Goal: Find specific page/section: Find specific page/section

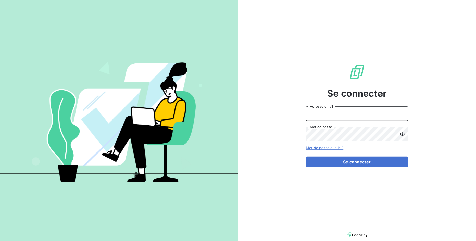
type input "VUONG"
drag, startPoint x: 330, startPoint y: 112, endPoint x: 292, endPoint y: 115, distance: 38.5
click at [292, 115] on div "Se connecter VUONG Adresse email Mot de passe Mot de passe oublié ? Se connecter" at bounding box center [357, 115] width 238 height 231
click at [332, 112] on input "VUONG" at bounding box center [357, 113] width 102 height 14
drag, startPoint x: 323, startPoint y: 114, endPoint x: 240, endPoint y: 111, distance: 83.6
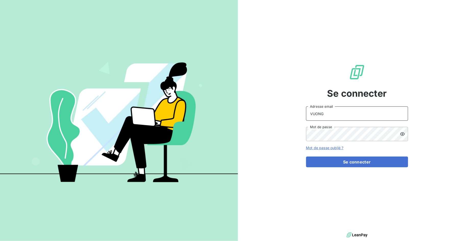
click at [261, 115] on div "Se connecter VUONG Adresse email Mot de passe Mot de passe oublié ? Se connecter" at bounding box center [357, 115] width 238 height 231
click at [316, 113] on input "Adresse email" at bounding box center [357, 113] width 102 height 14
type input "[EMAIL_ADDRESS][DOMAIN_NAME]"
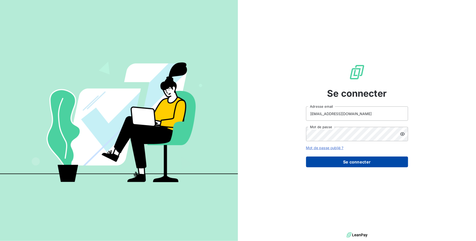
click at [337, 162] on button "Se connecter" at bounding box center [357, 161] width 102 height 11
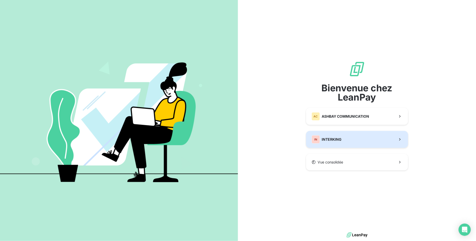
click at [349, 147] on button "IN INTERKING" at bounding box center [357, 139] width 102 height 17
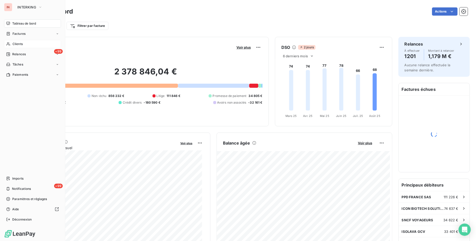
click at [16, 44] on span "Clients" at bounding box center [18, 44] width 10 height 5
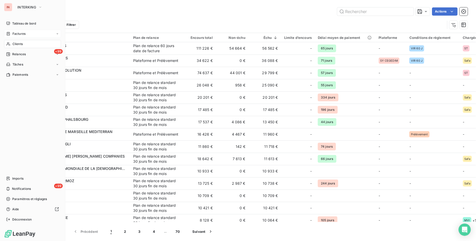
click at [18, 36] on div "Factures" at bounding box center [32, 34] width 57 height 8
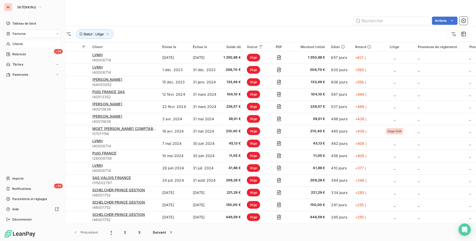
click at [23, 44] on div "Clients" at bounding box center [32, 44] width 57 height 8
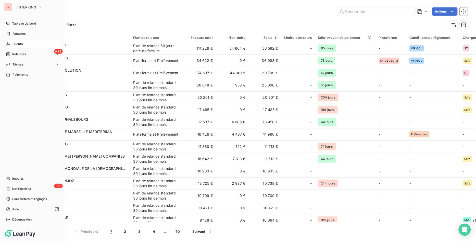
click at [26, 43] on div "Clients" at bounding box center [32, 44] width 57 height 8
click at [22, 43] on span "Clients" at bounding box center [18, 44] width 10 height 5
click at [28, 51] on div "+99 Relances" at bounding box center [32, 54] width 57 height 8
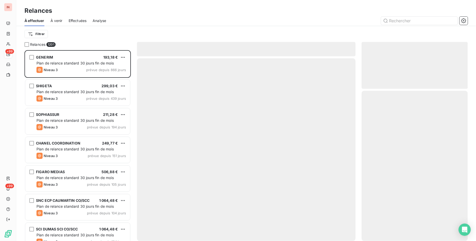
scroll to position [186, 102]
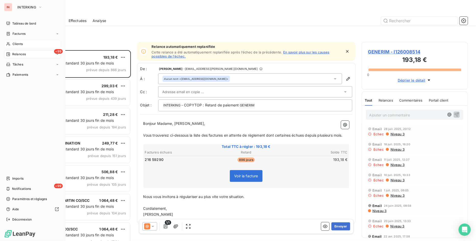
click at [18, 44] on span "Clients" at bounding box center [18, 44] width 10 height 5
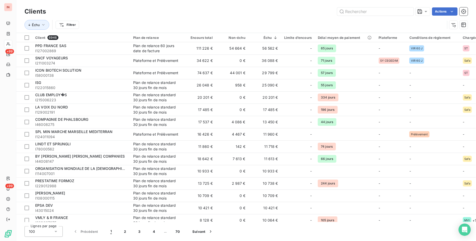
click at [206, 13] on div "Actions" at bounding box center [260, 11] width 416 height 8
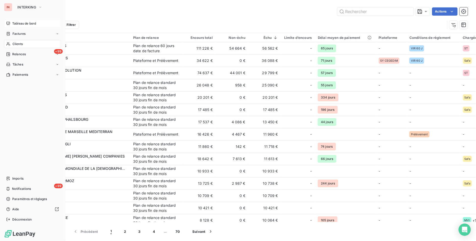
click at [14, 22] on span "Tableau de bord" at bounding box center [24, 23] width 24 height 5
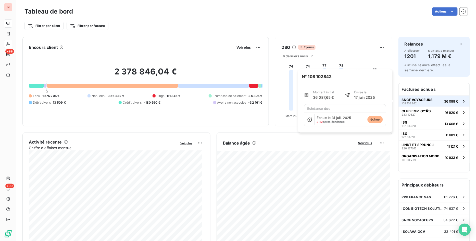
click at [419, 101] on div "SNCF VOYAGEURS 108 102842" at bounding box center [417, 101] width 31 height 7
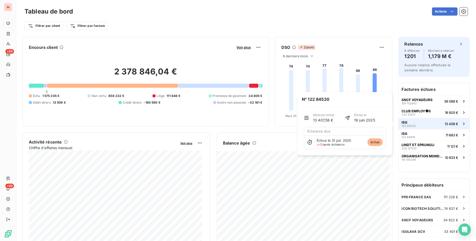
click at [412, 122] on button "ISG 122 84520 13 408 €" at bounding box center [434, 123] width 71 height 11
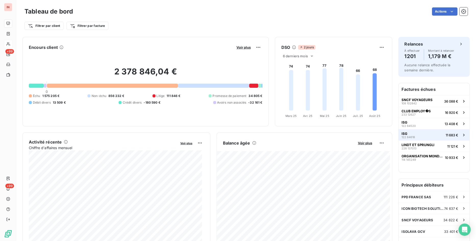
click at [405, 138] on span "122 84618" at bounding box center [409, 136] width 14 height 3
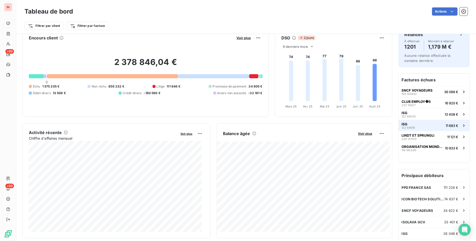
scroll to position [0, 0]
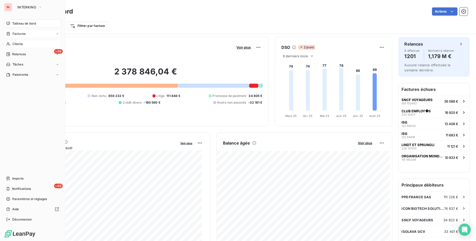
click at [14, 33] on span "Factures" at bounding box center [19, 33] width 13 height 5
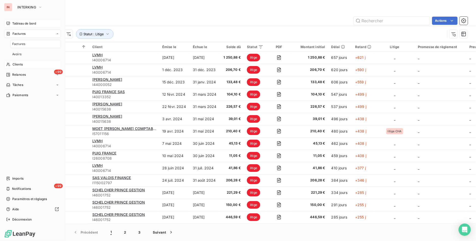
click at [18, 65] on span "Clients" at bounding box center [18, 64] width 10 height 5
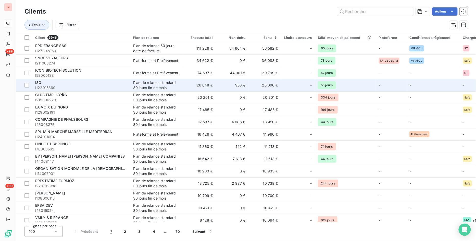
click at [46, 88] on span "I122015860" at bounding box center [81, 87] width 92 height 5
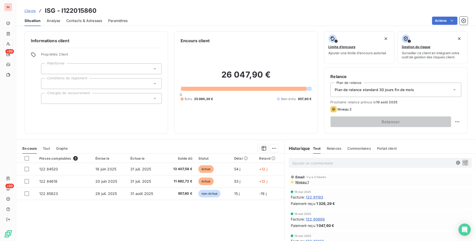
click at [70, 96] on div at bounding box center [101, 98] width 121 height 11
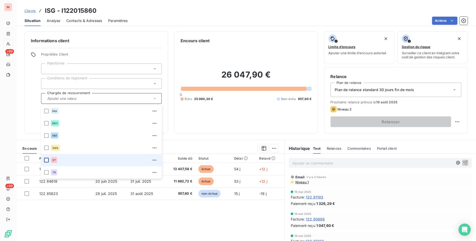
click at [47, 162] on div at bounding box center [46, 160] width 5 height 5
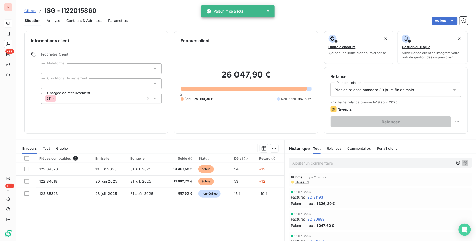
click at [29, 105] on div "Informations client Propriétés Client Plateforme Conditions de règlement Chargé…" at bounding box center [97, 82] width 144 height 102
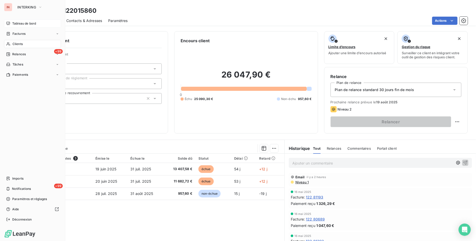
click at [23, 43] on div "Clients" at bounding box center [32, 44] width 57 height 8
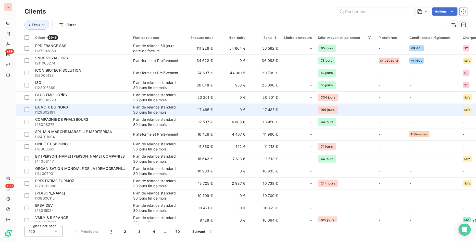
click at [53, 106] on span "LA VOIX DU NORD" at bounding box center [51, 107] width 33 height 4
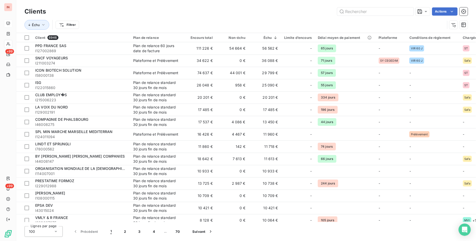
click at [248, 14] on div "Actions" at bounding box center [260, 11] width 416 height 8
